Goal: Task Accomplishment & Management: Manage account settings

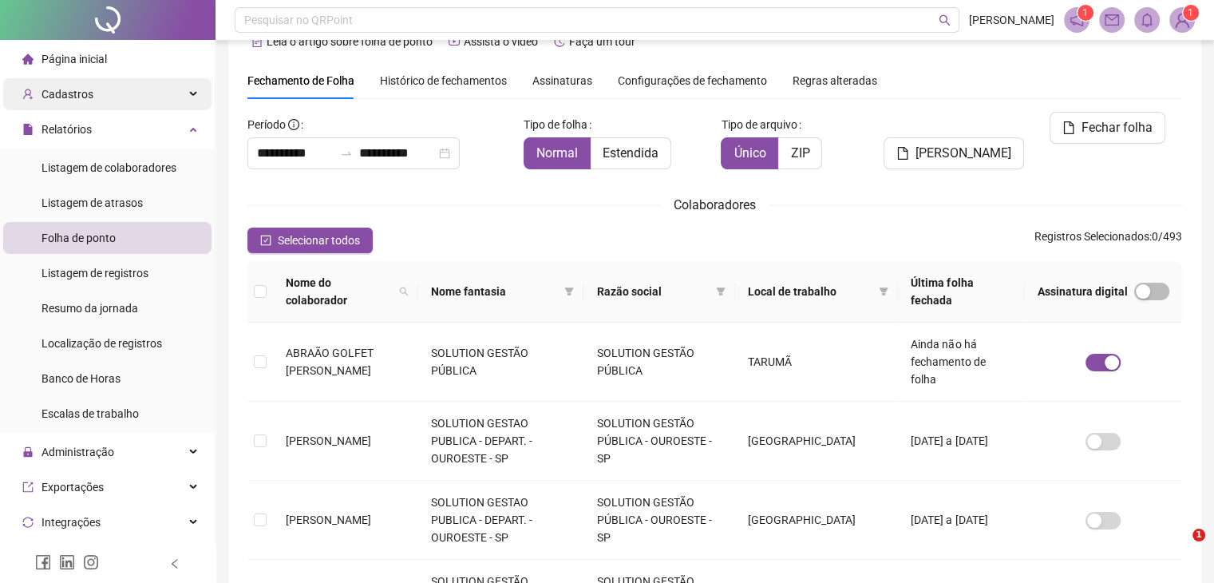
click at [155, 93] on div "Cadastros" at bounding box center [107, 94] width 208 height 32
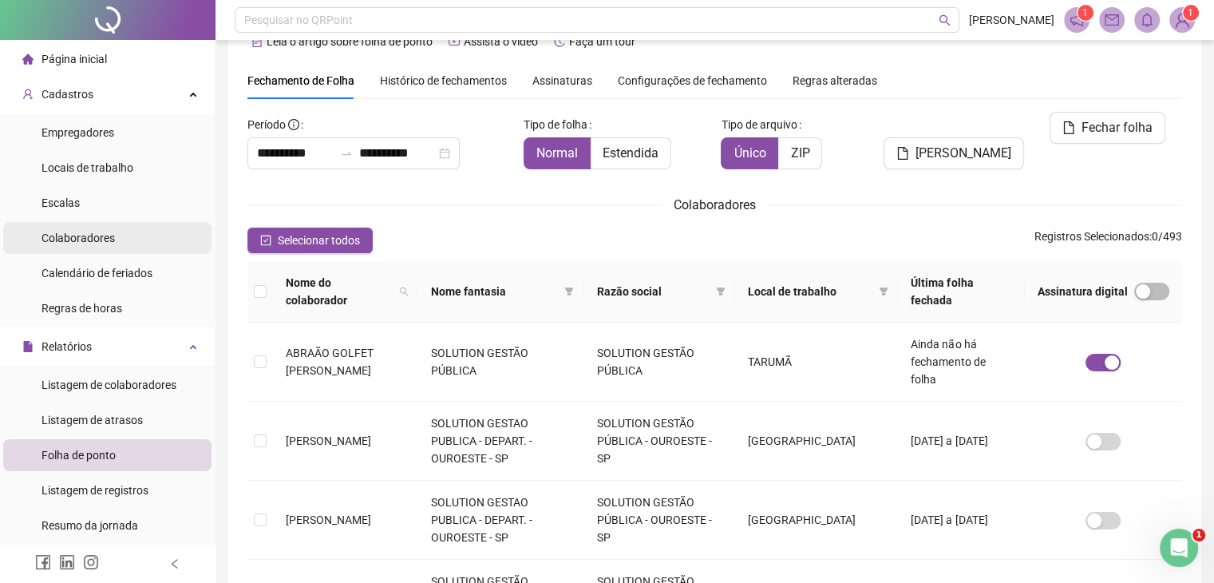
click at [125, 241] on li "Colaboradores" at bounding box center [107, 238] width 208 height 32
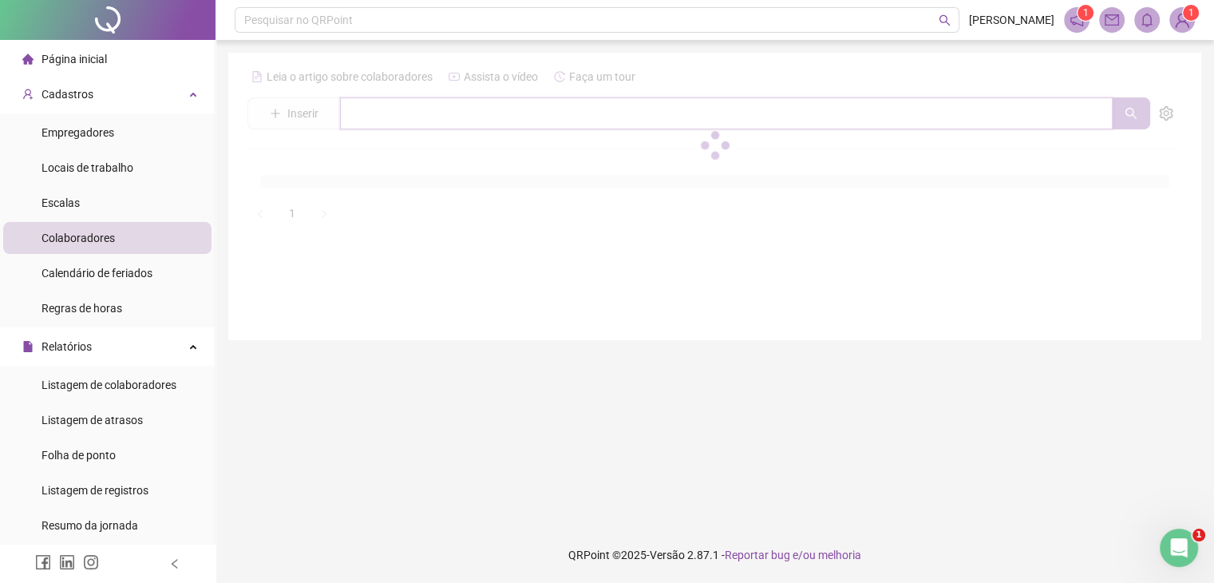
click at [441, 106] on input "text" at bounding box center [726, 113] width 772 height 32
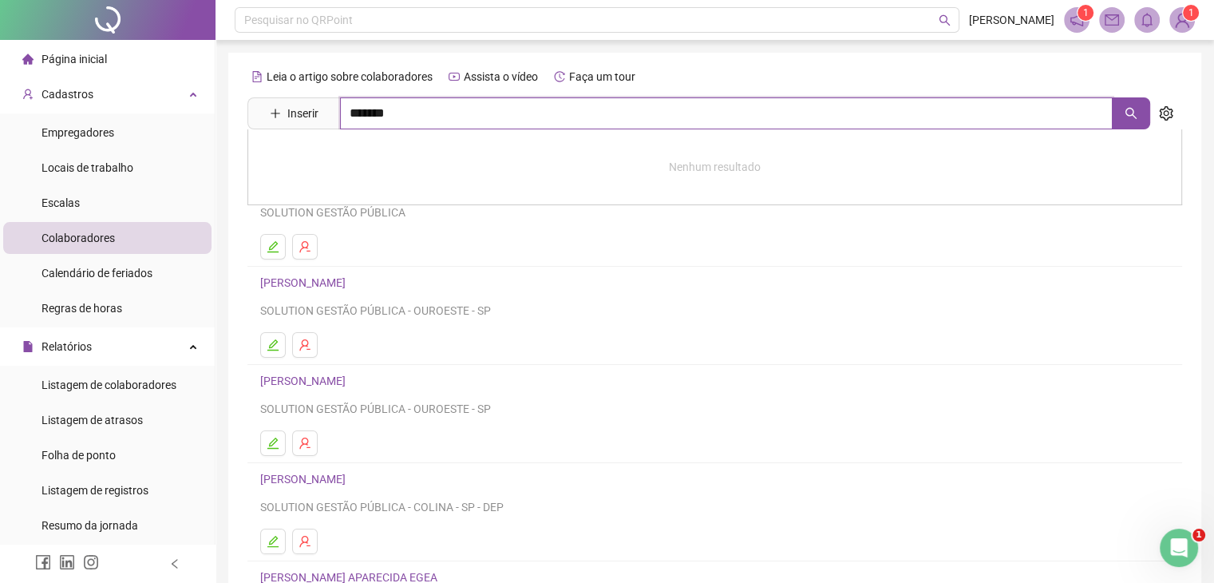
type input "*******"
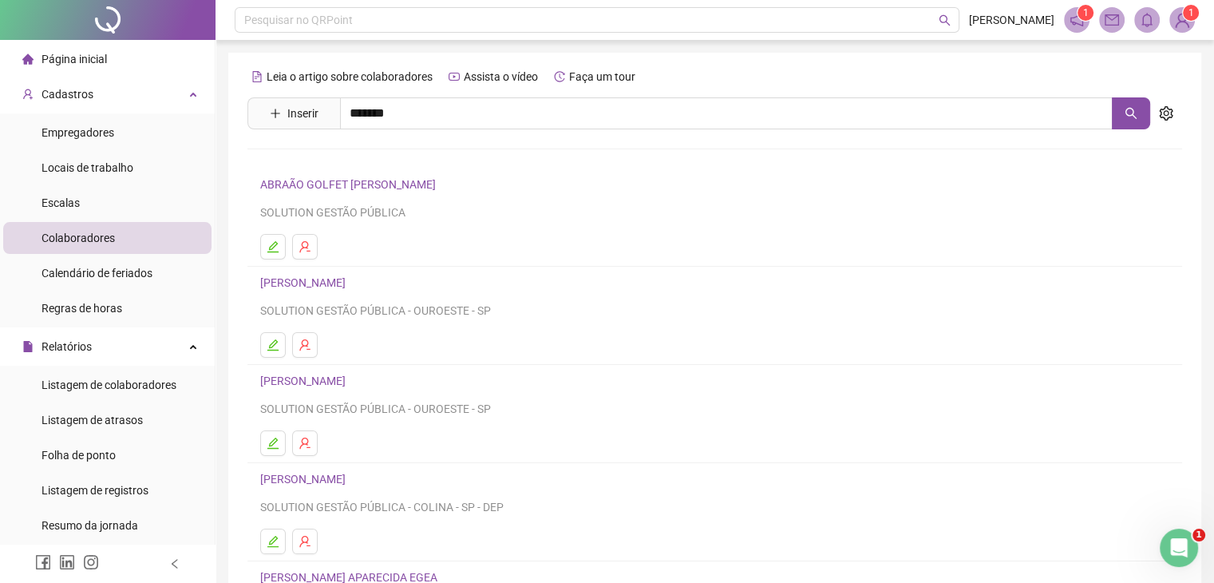
click at [335, 265] on link "RAFAELA GOMES BUTARELLI" at bounding box center [319, 264] width 85 height 13
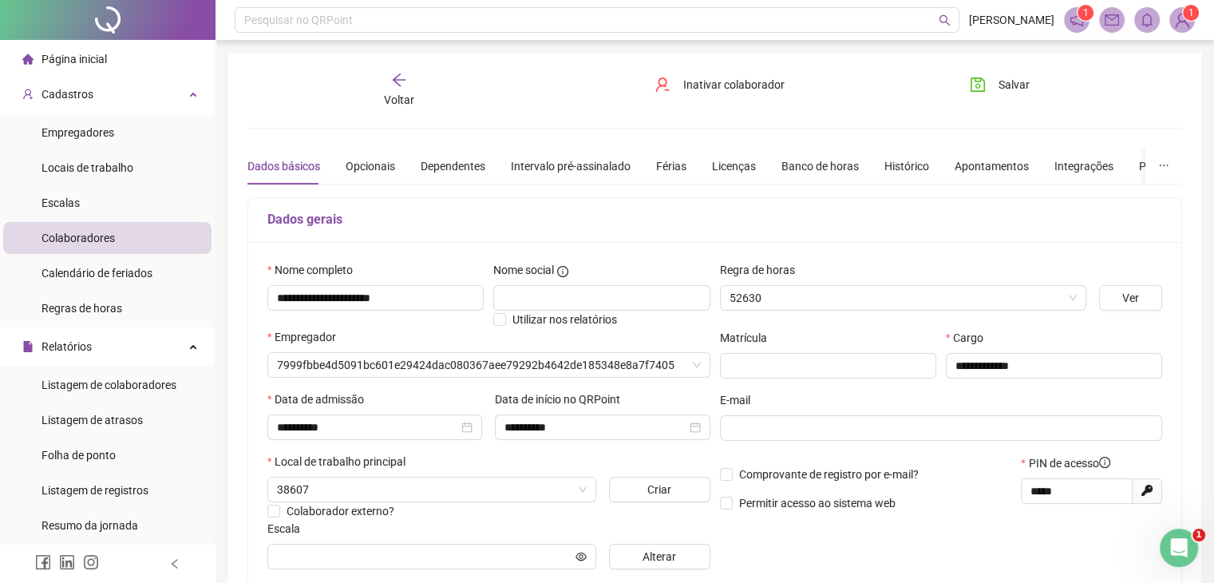
type input "**********"
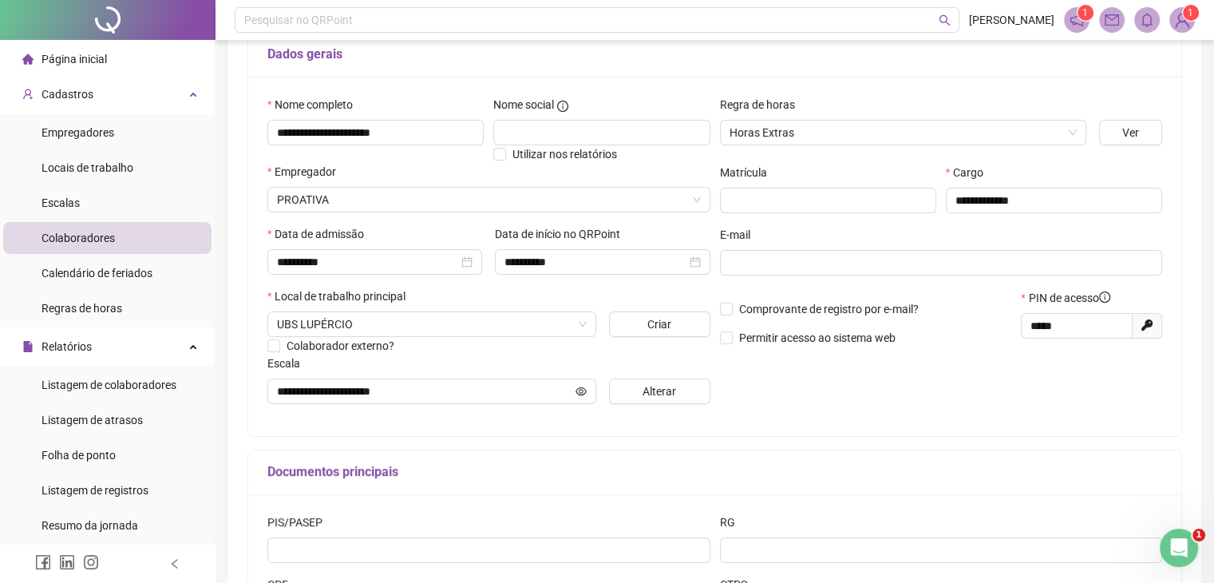
scroll to position [328, 0]
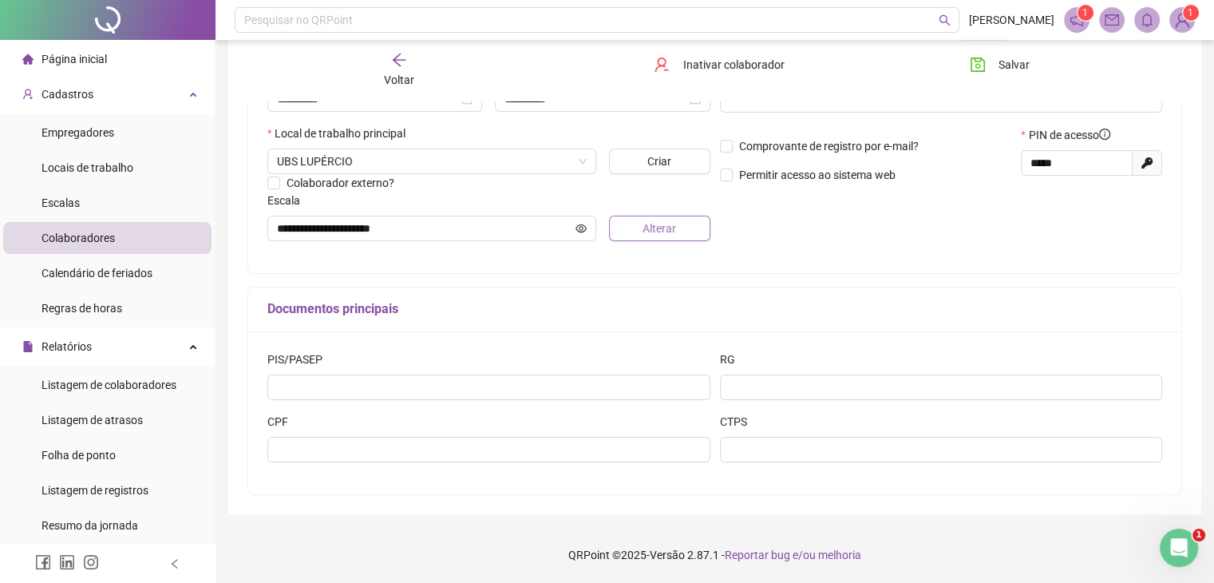
click at [642, 224] on span "Alterar" at bounding box center [659, 228] width 34 height 18
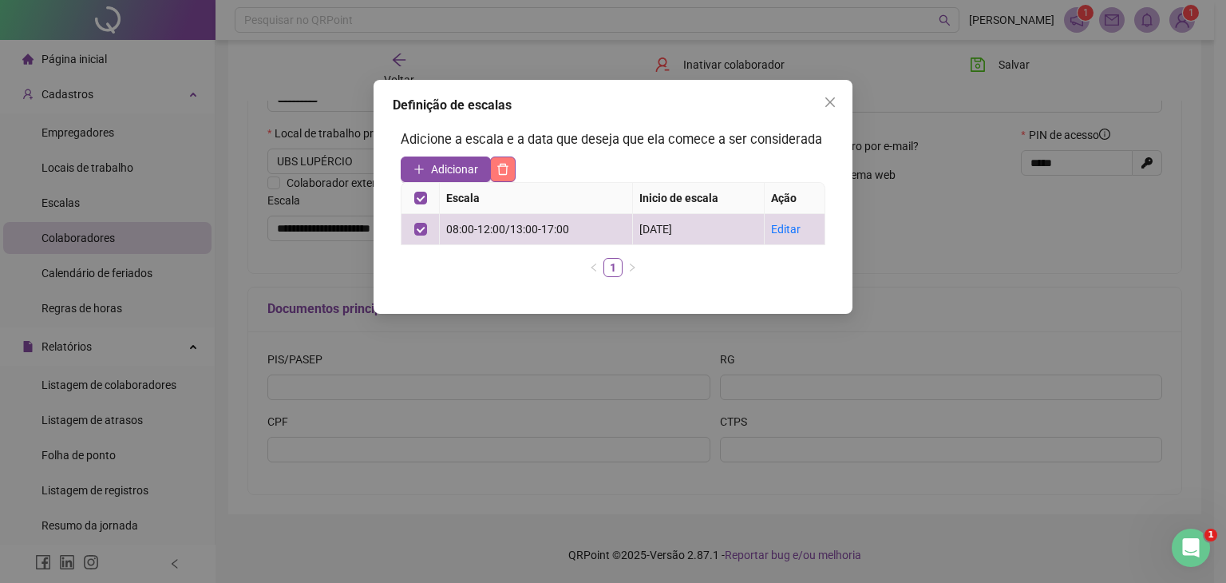
click at [501, 172] on icon "delete" at bounding box center [502, 169] width 13 height 13
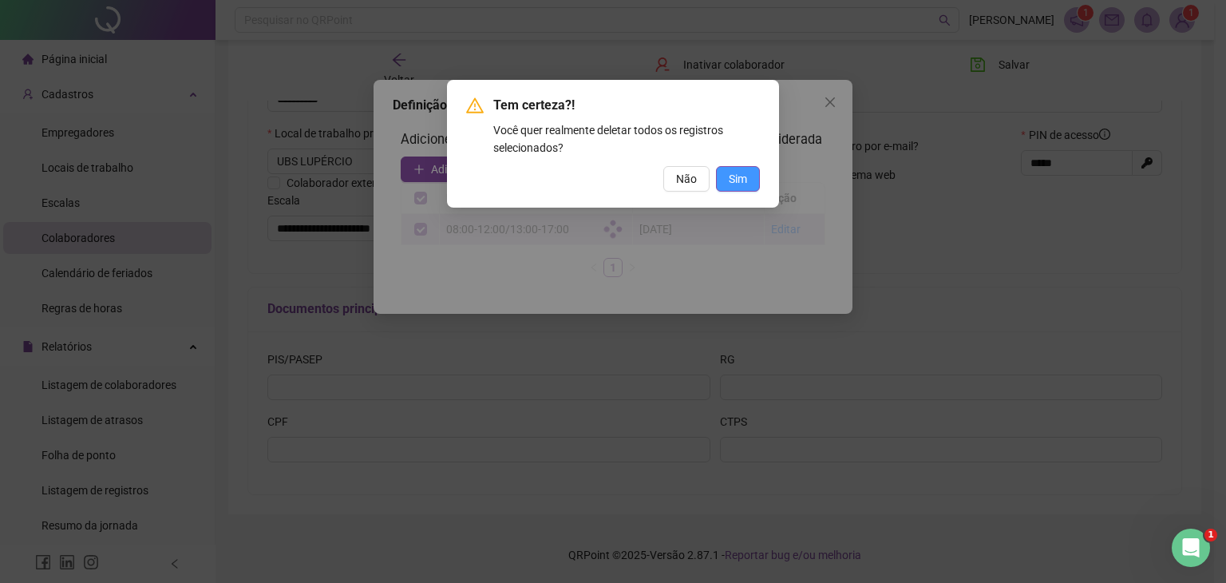
click at [734, 182] on span "Sim" at bounding box center [738, 179] width 18 height 18
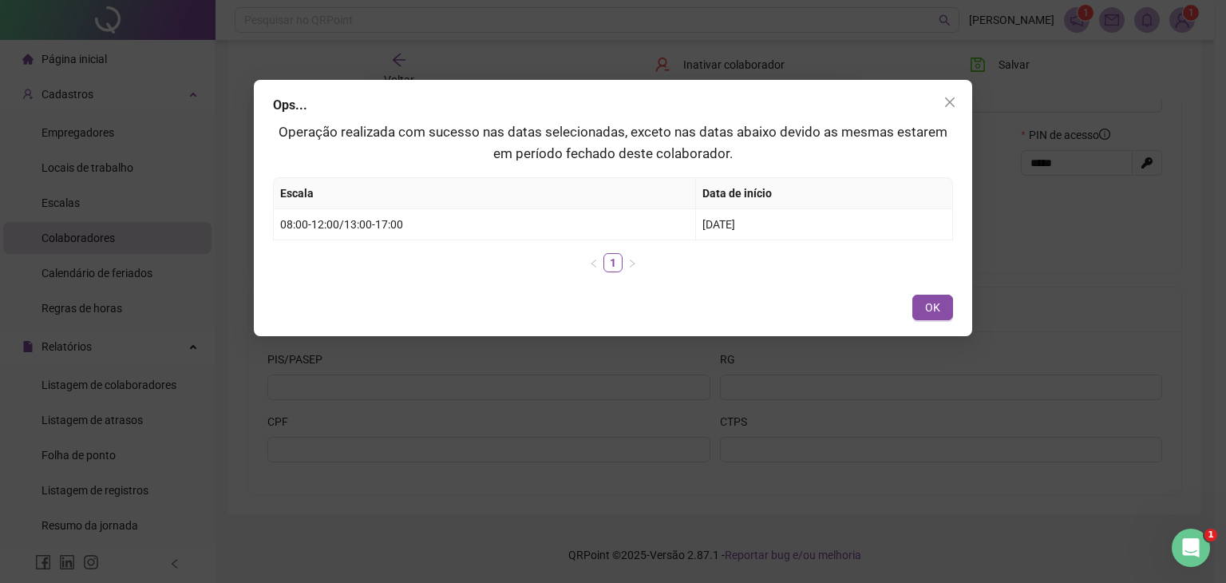
click at [931, 306] on span "OK" at bounding box center [932, 307] width 15 height 18
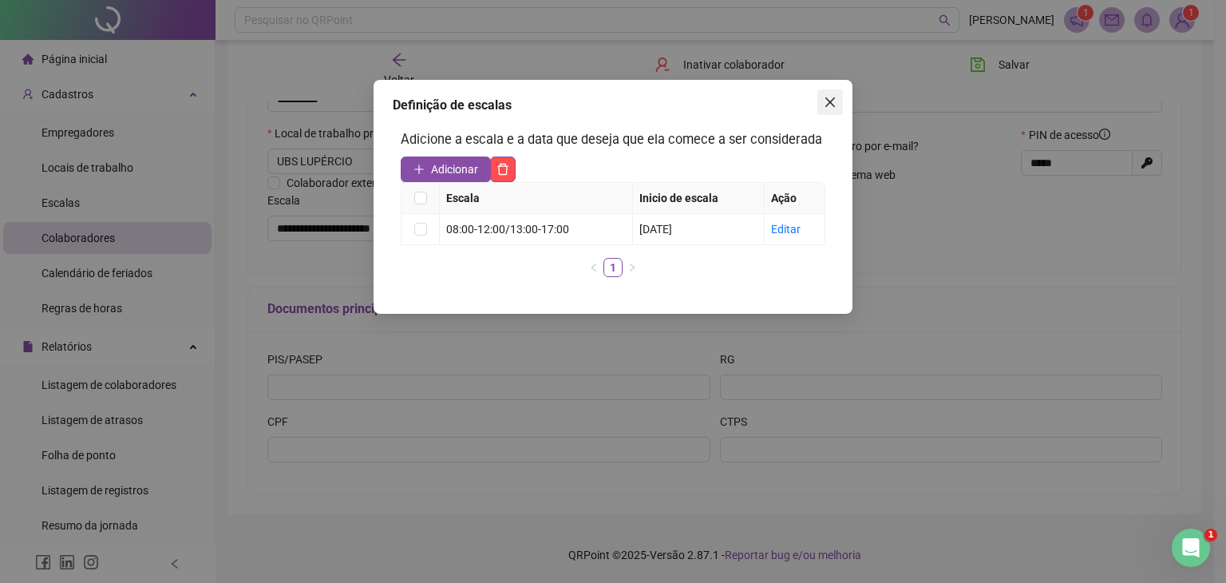
click at [827, 110] on button "Close" at bounding box center [830, 102] width 26 height 26
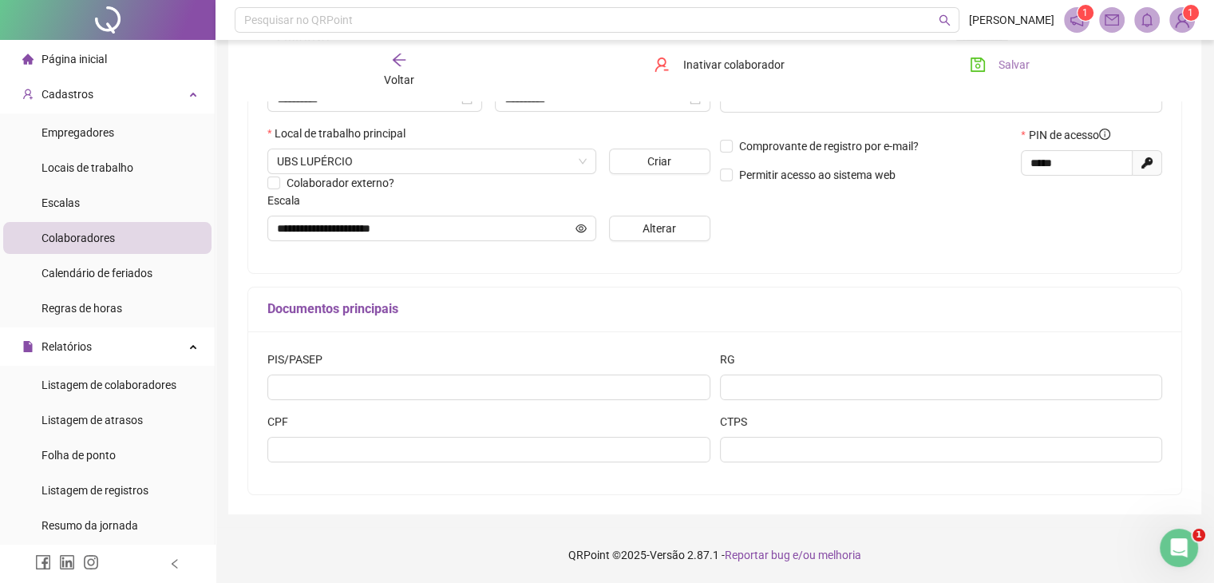
click at [1005, 60] on span "Salvar" at bounding box center [1013, 65] width 31 height 18
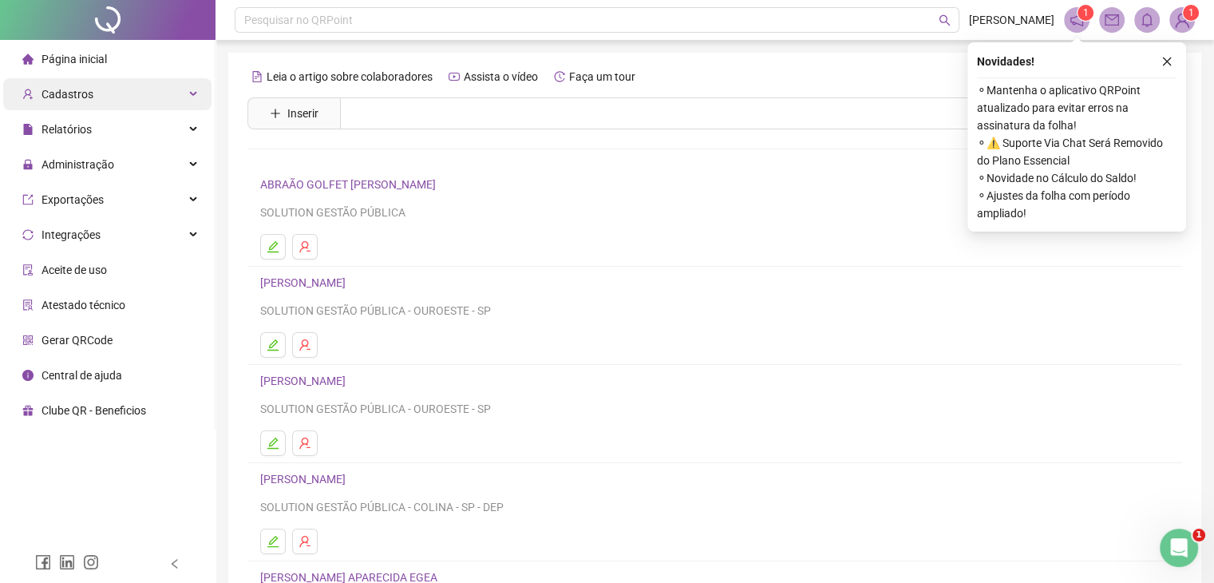
click at [138, 97] on div "Cadastros" at bounding box center [107, 94] width 208 height 32
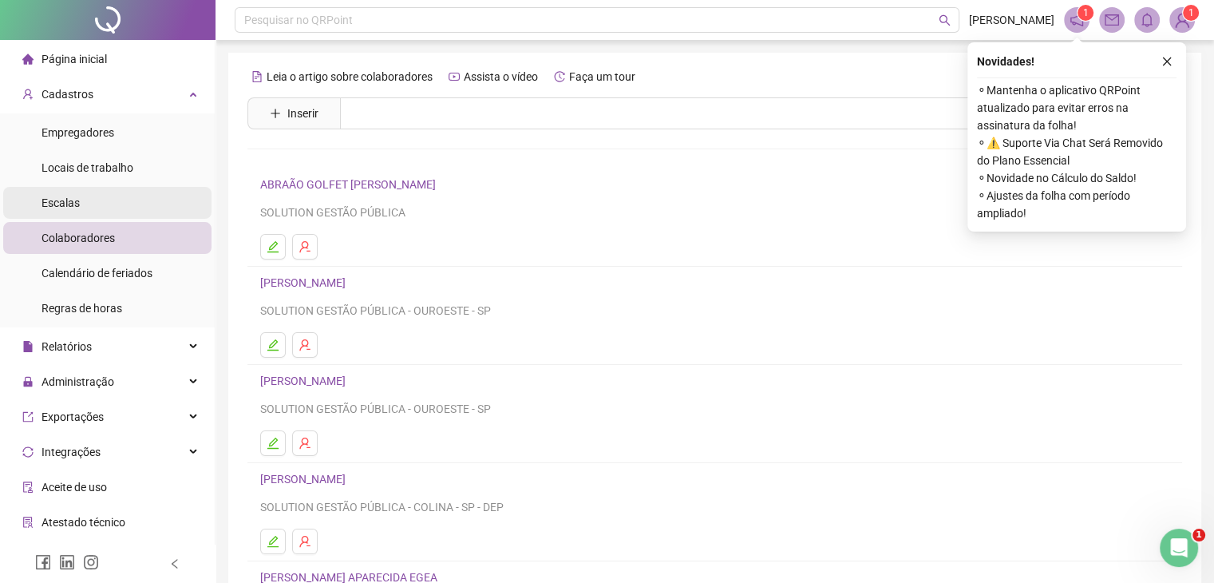
click at [115, 198] on li "Escalas" at bounding box center [107, 203] width 208 height 32
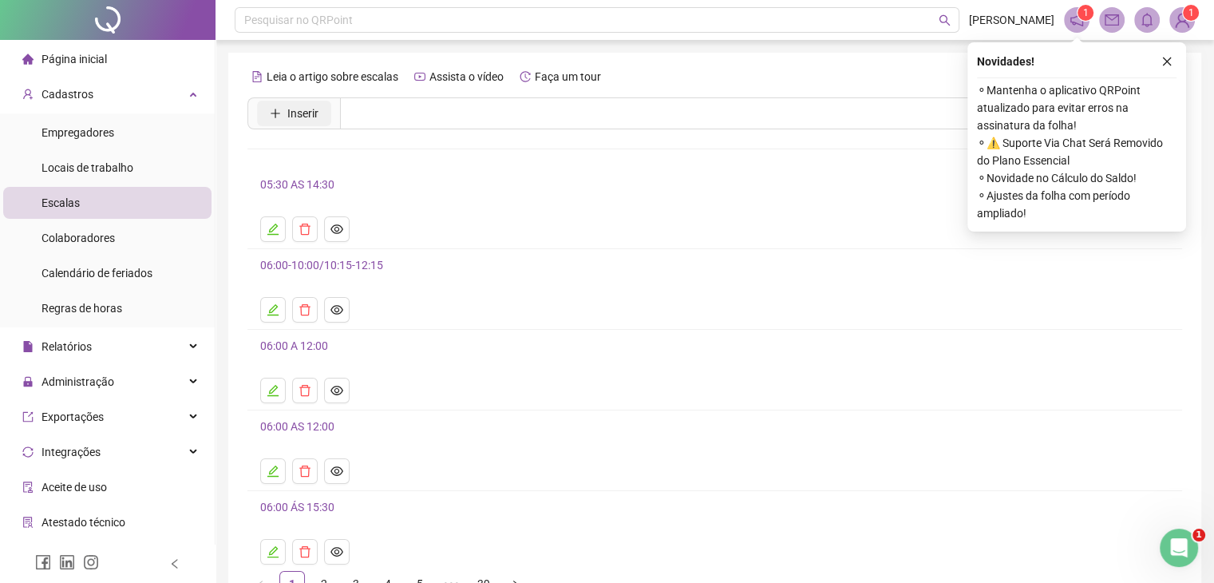
click at [314, 118] on span "Inserir" at bounding box center [302, 114] width 31 height 18
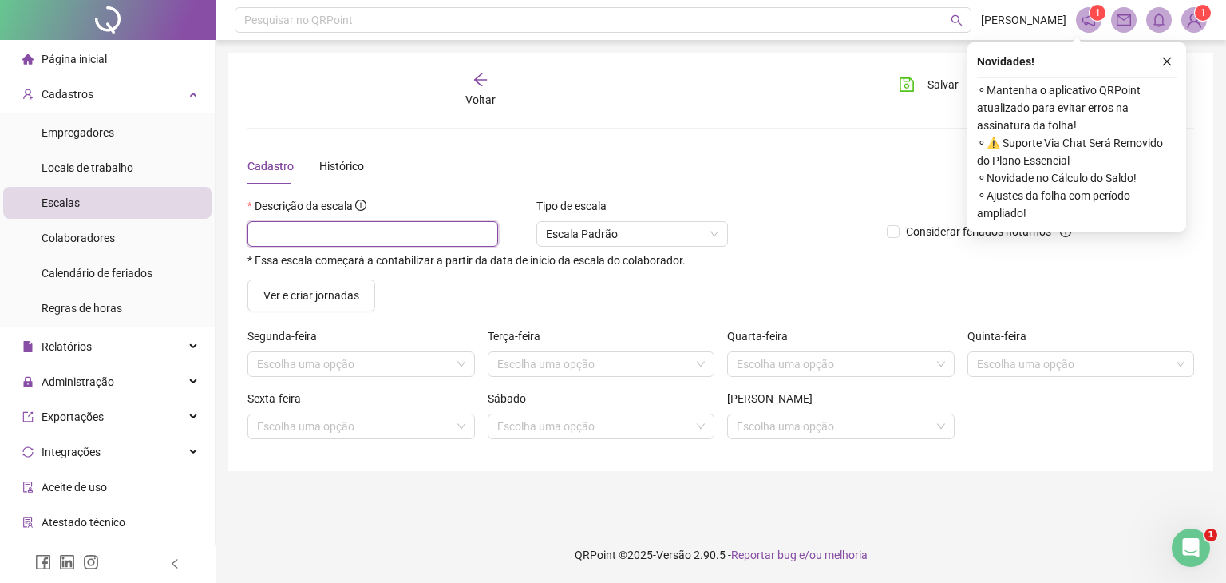
click at [375, 228] on input "text" at bounding box center [372, 234] width 251 height 26
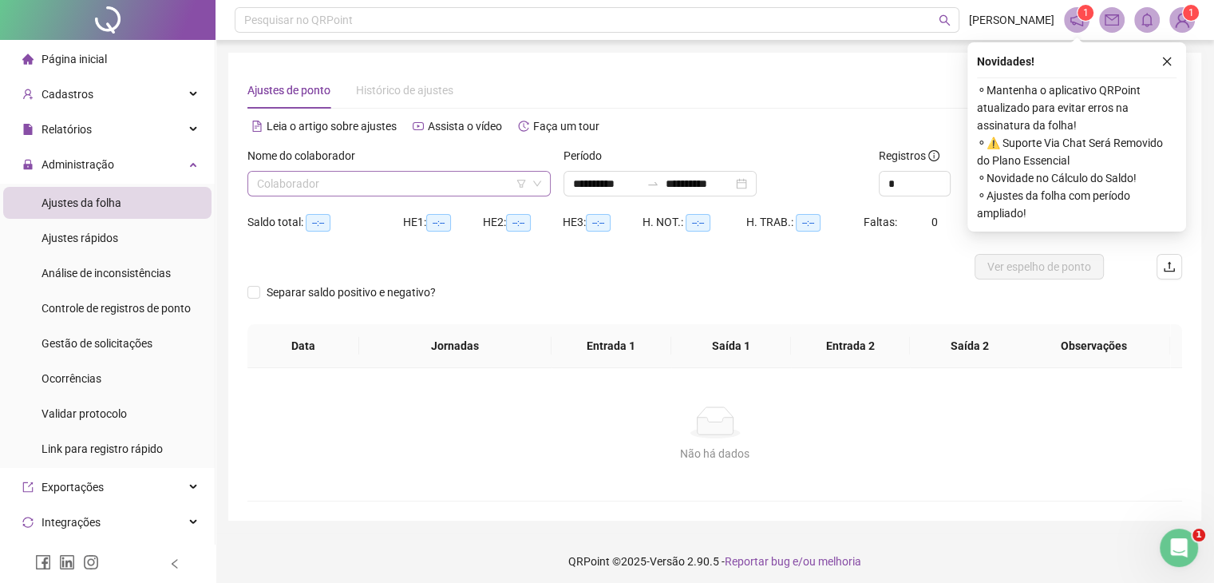
click at [494, 178] on input "search" at bounding box center [392, 184] width 270 height 24
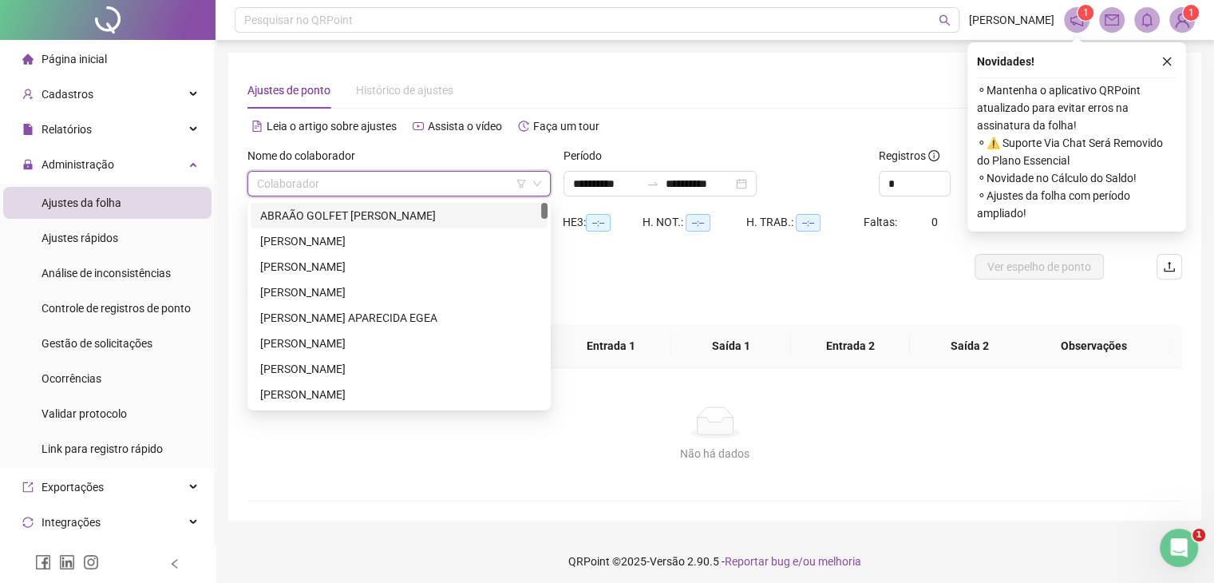
click at [808, 71] on div "**********" at bounding box center [714, 287] width 973 height 468
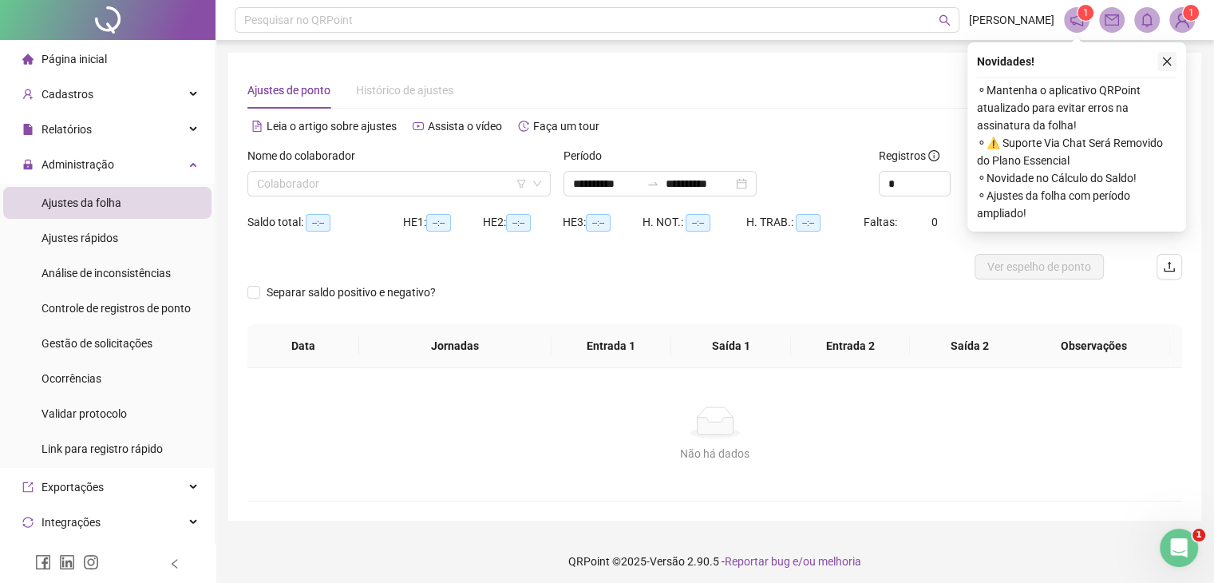
click at [1170, 58] on icon "close" at bounding box center [1166, 61] width 11 height 11
